Goal: Navigation & Orientation: Find specific page/section

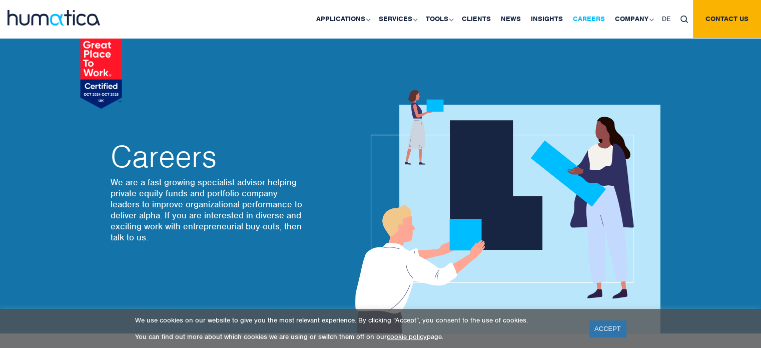
click at [590, 13] on link "Careers" at bounding box center [589, 19] width 42 height 38
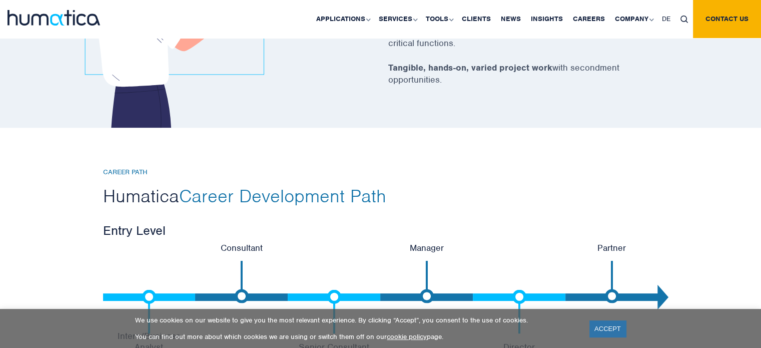
scroll to position [1752, 0]
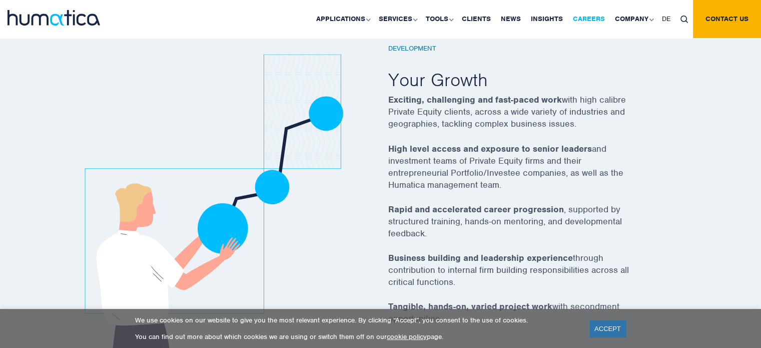
click at [588, 22] on link "Careers" at bounding box center [589, 19] width 42 height 38
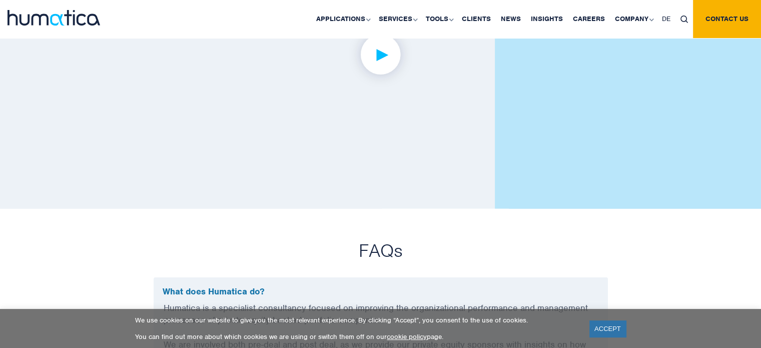
scroll to position [2468, 0]
